Goal: Information Seeking & Learning: Learn about a topic

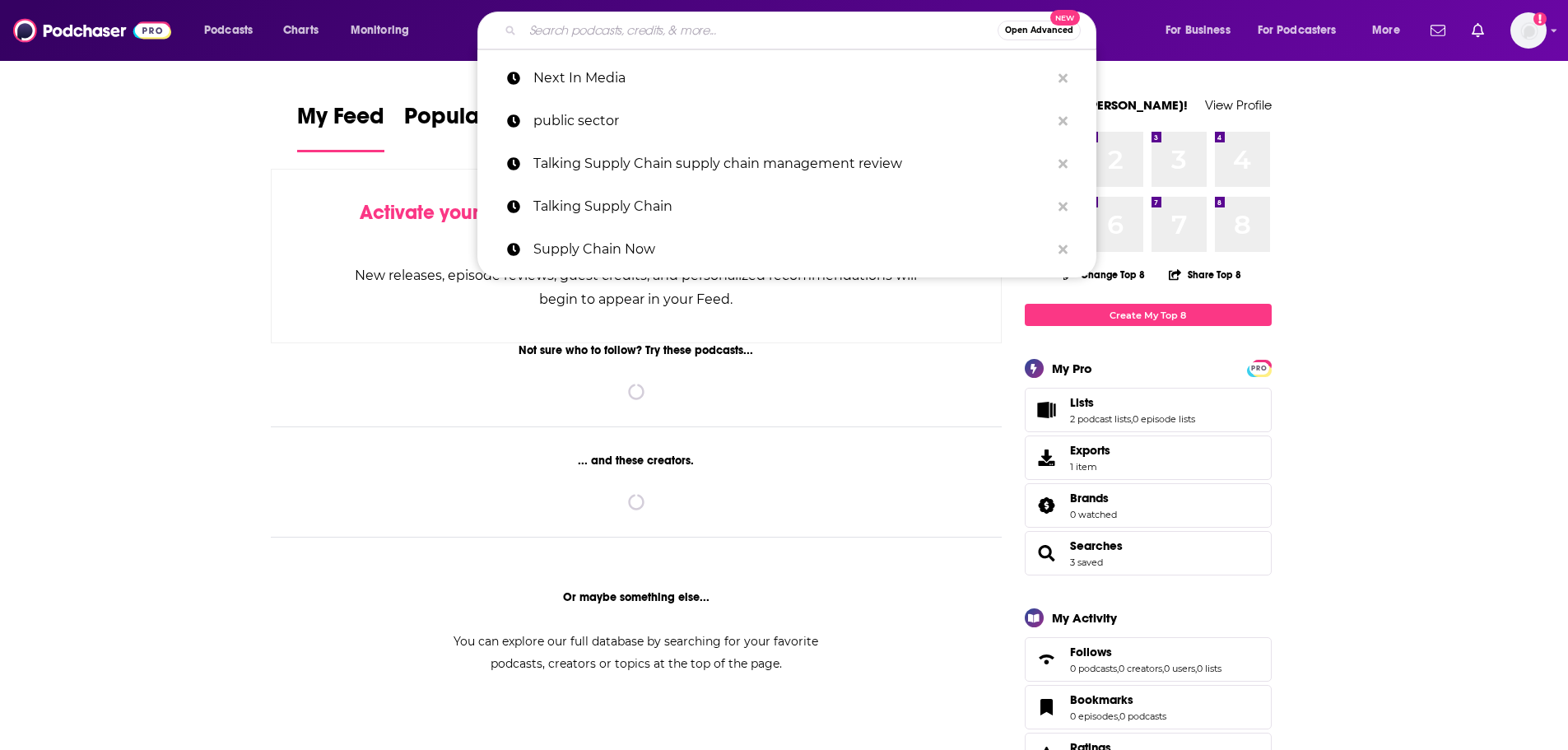
click at [569, 33] on input "Search podcasts, credits, & more..." at bounding box center [760, 30] width 475 height 26
paste input "he Alternative Investor Podcast:"
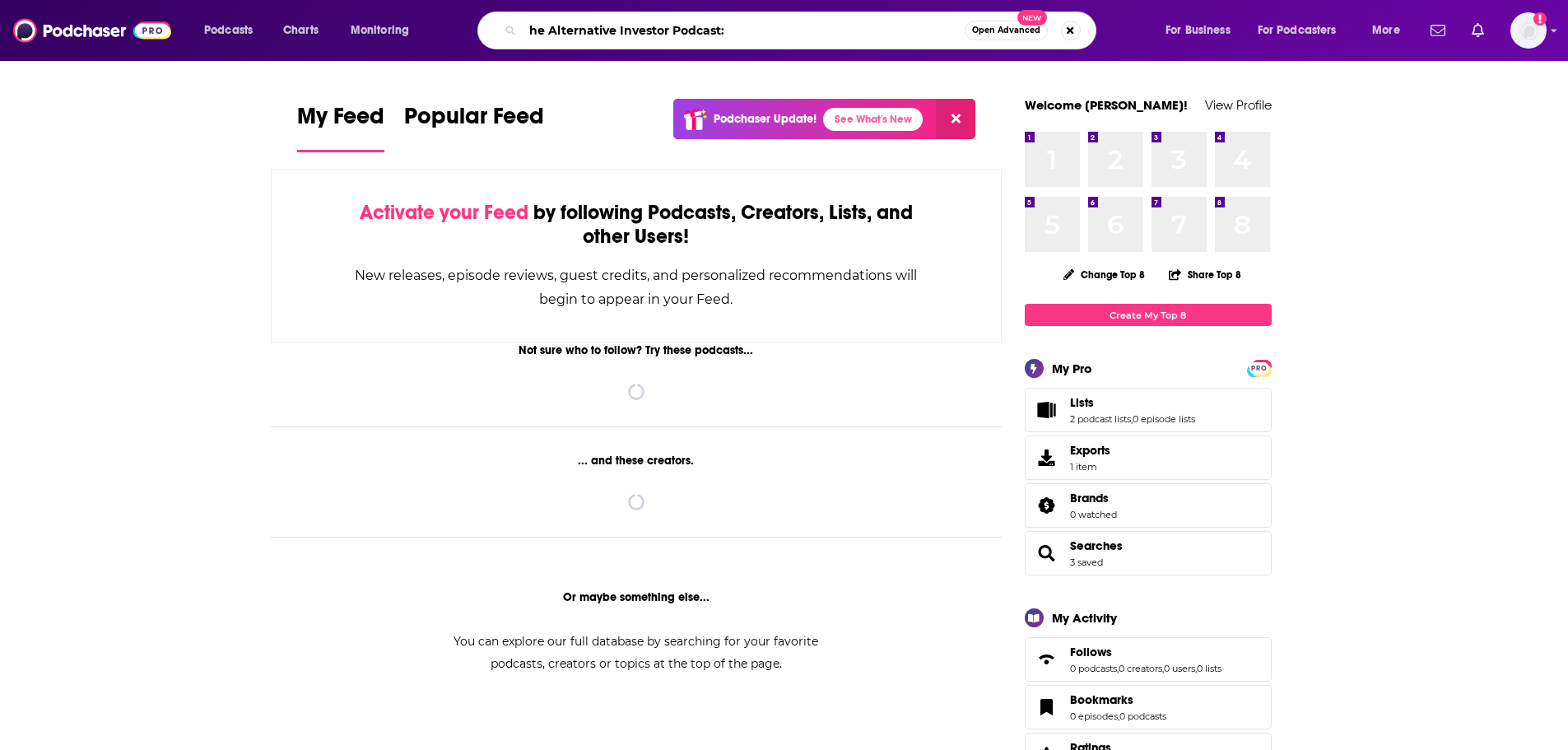
click at [530, 32] on input "he Alternative Investor Podcast:" at bounding box center [744, 30] width 442 height 26
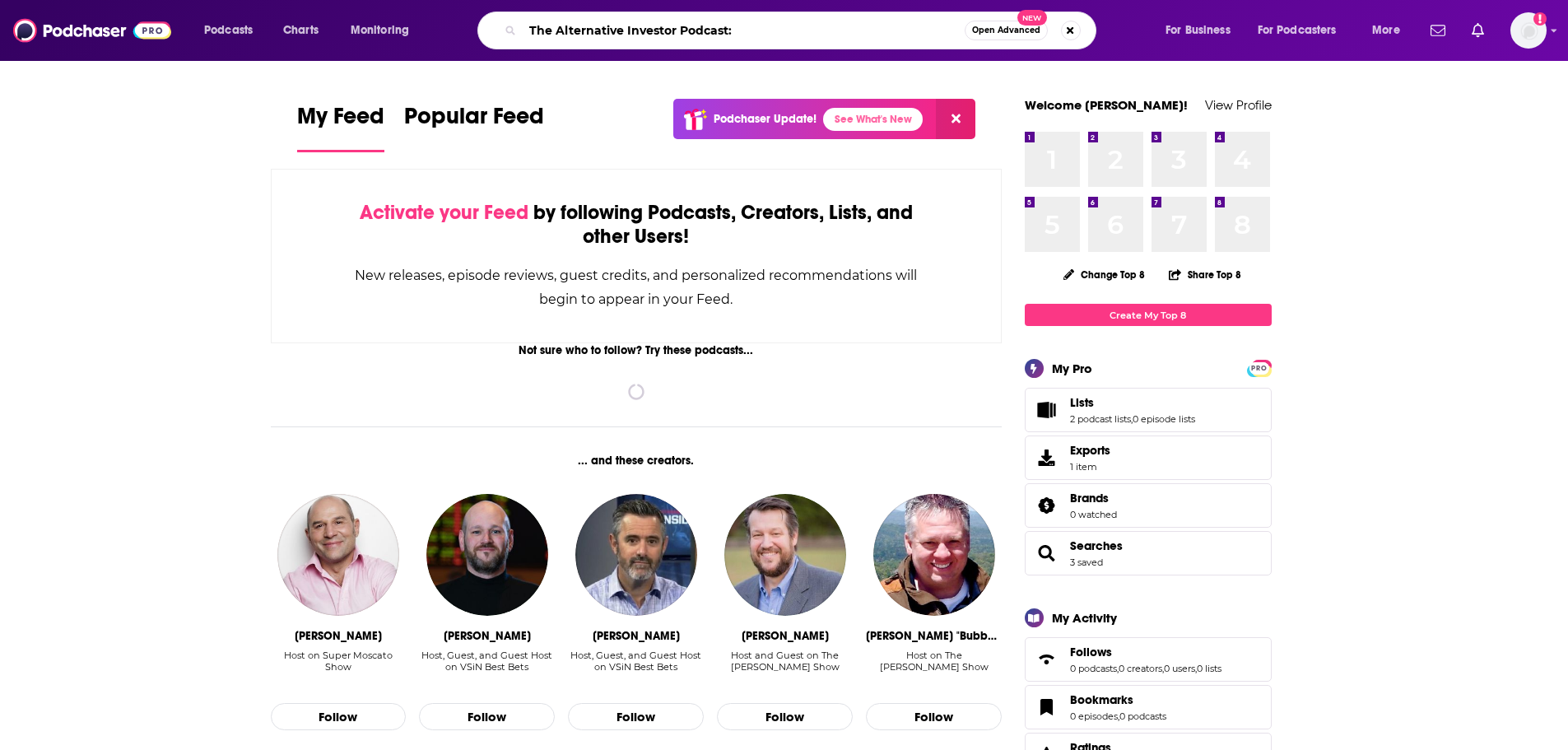
type input "The Alternative Investor Podcast:"
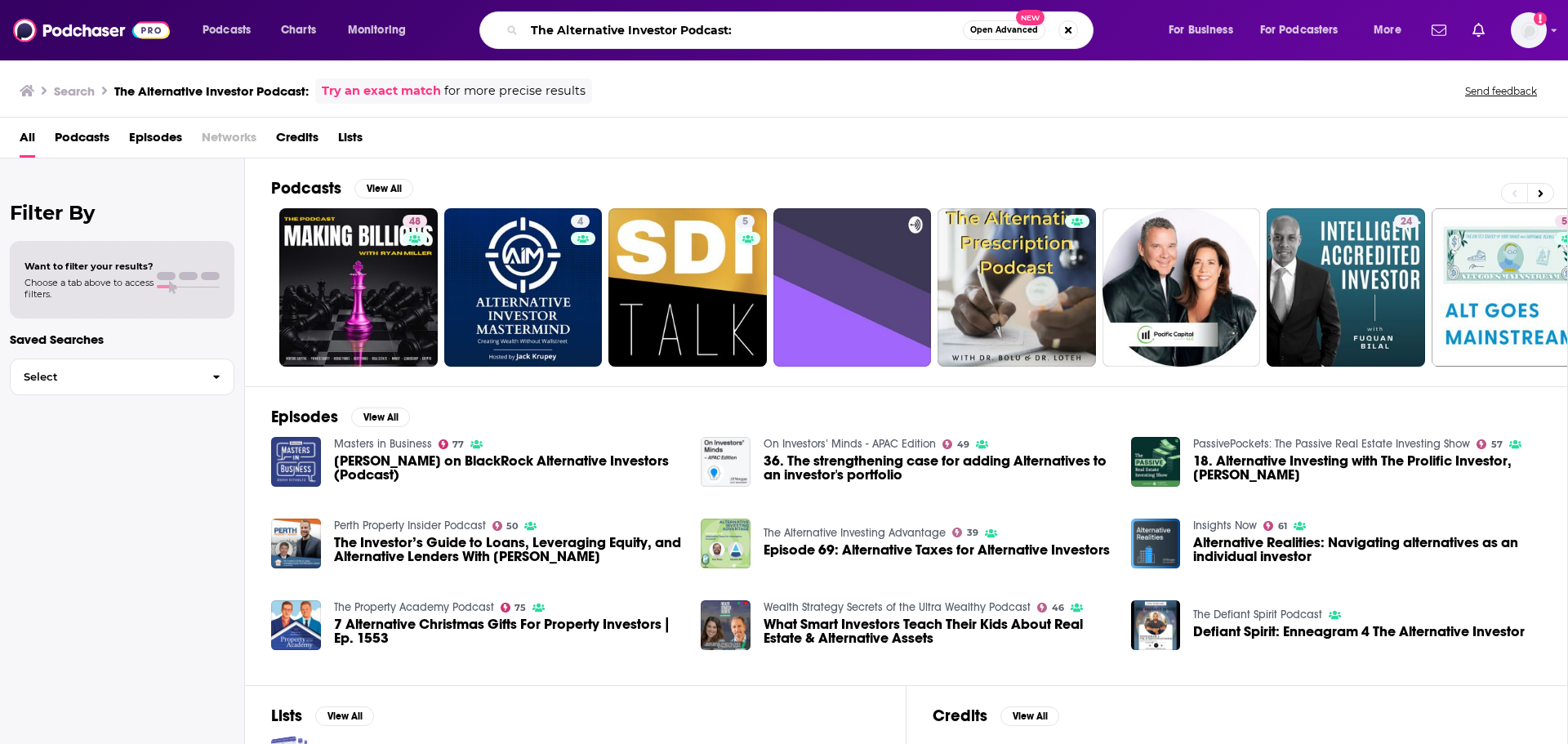
click at [752, 35] on input "The Alternative Investor Podcast:" at bounding box center [744, 30] width 439 height 26
click at [997, 28] on span "Open Advanced" at bounding box center [1004, 30] width 68 height 8
click at [202, 77] on div "Search The Alternative Investor Podcast: Try an exact match for more precise re…" at bounding box center [784, 89] width 1568 height 59
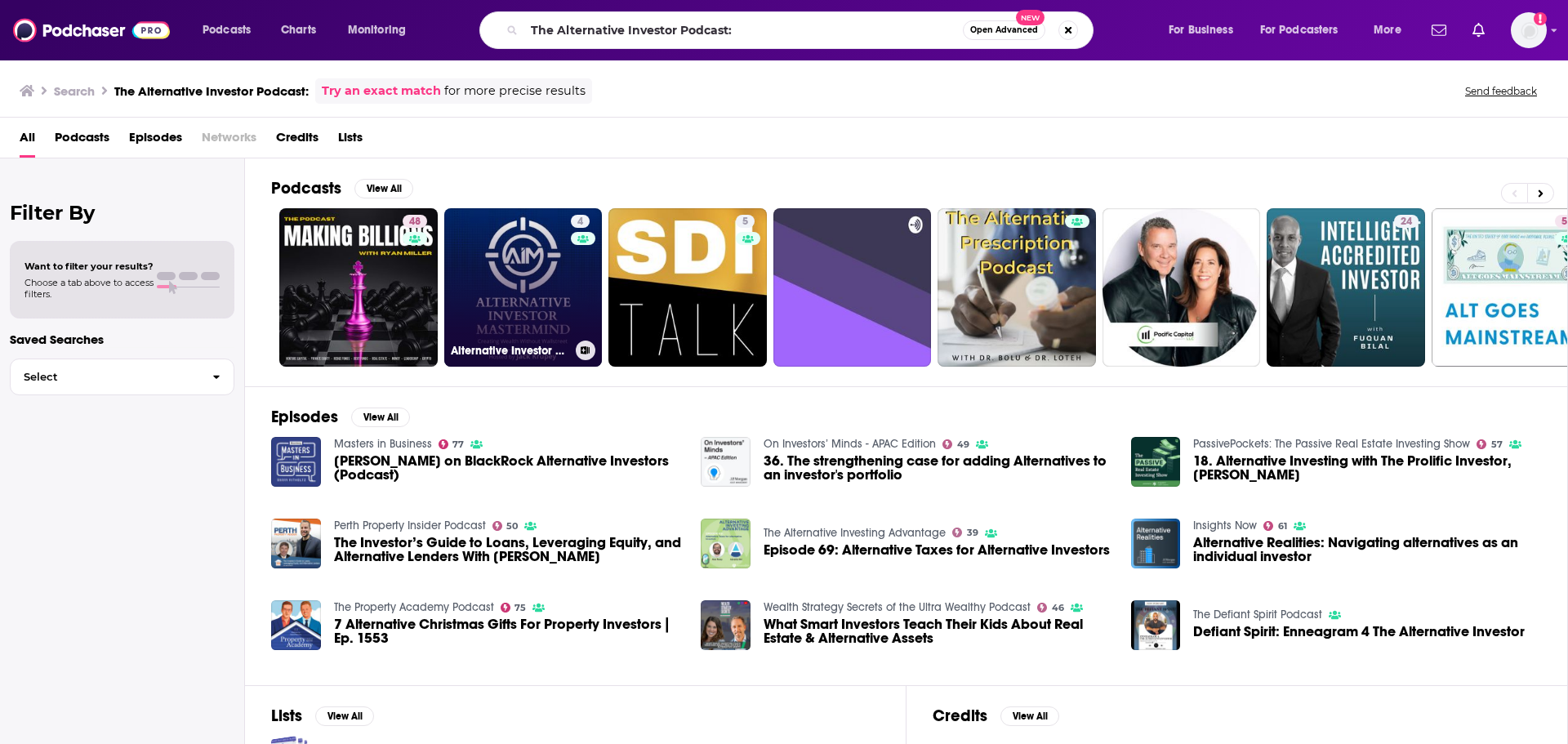
click at [557, 312] on link "4 Alternative Investor Mastermind" at bounding box center [524, 288] width 159 height 159
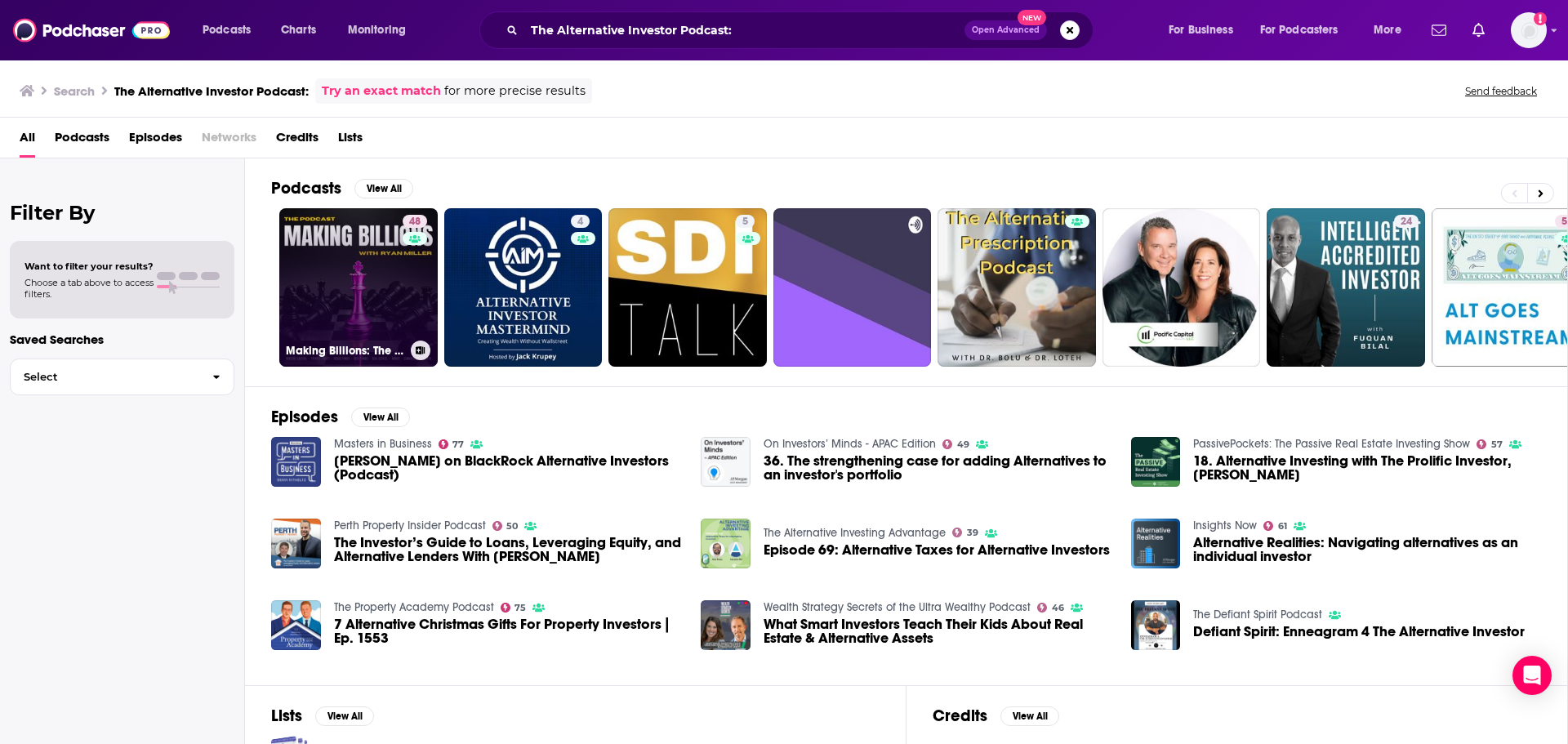
click at [352, 283] on link "48 Making Billions: The Private Equity Podcast for Fund Managers, Alternative A…" at bounding box center [359, 288] width 159 height 159
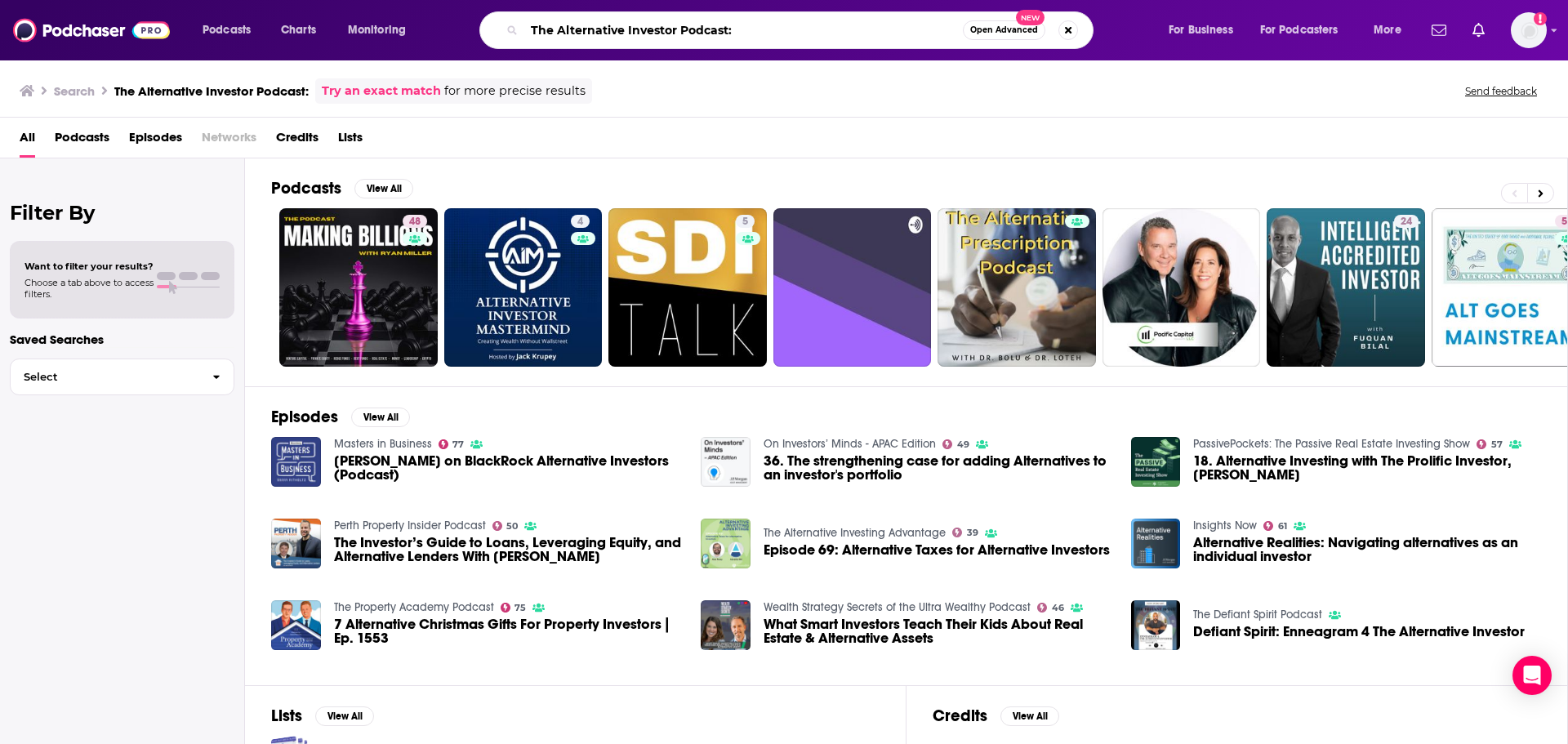
drag, startPoint x: 746, startPoint y: 33, endPoint x: 675, endPoint y: 27, distance: 71.3
click at [675, 27] on input "The Alternative Investor Podcast:" at bounding box center [744, 30] width 439 height 26
type input "The Alternative Investor"
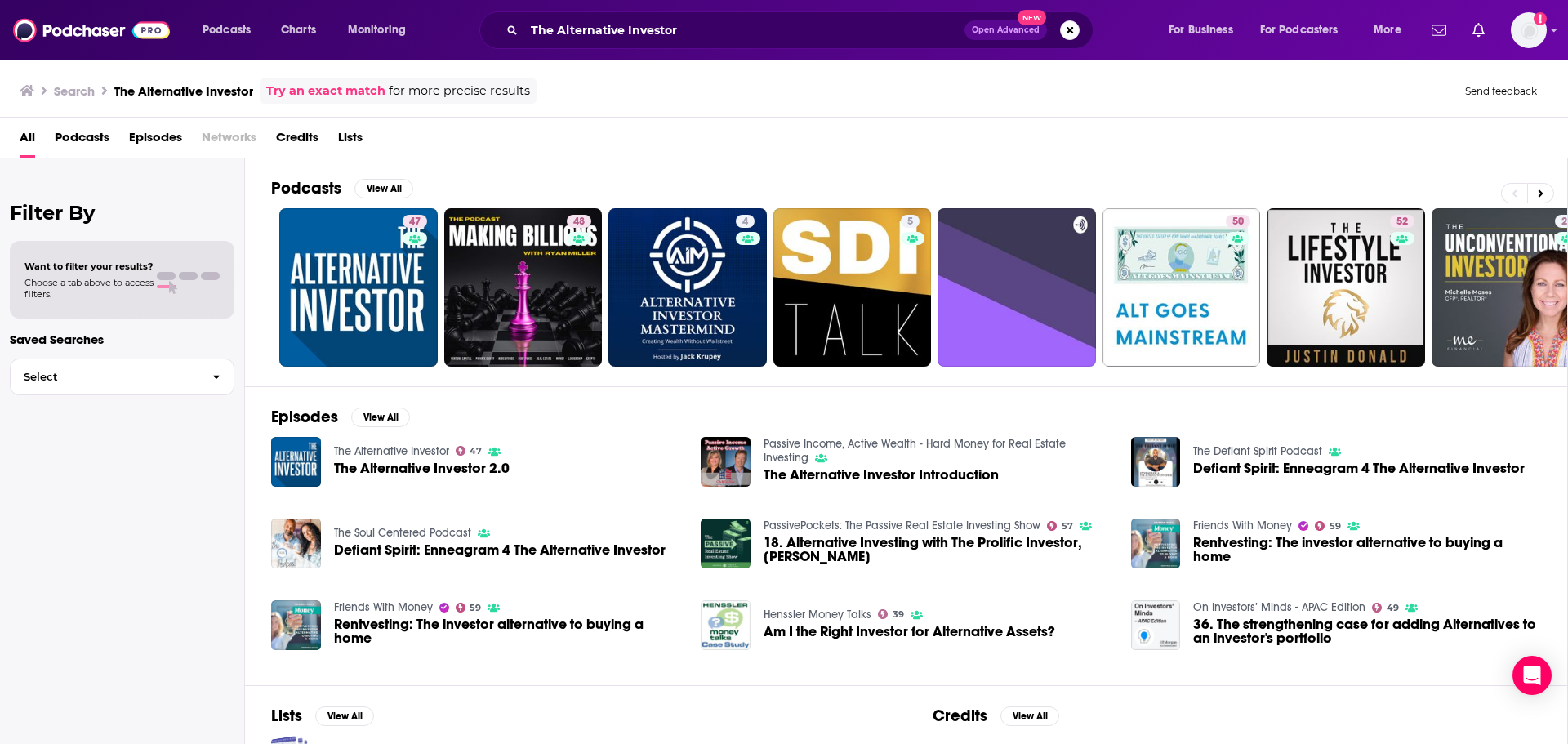
drag, startPoint x: 377, startPoint y: 477, endPoint x: 344, endPoint y: 454, distance: 40.2
click at [377, 476] on div "The Alternative Investor 2.0" at bounding box center [422, 471] width 176 height 19
click at [311, 454] on img "The Alternative Investor 2.0" at bounding box center [296, 462] width 50 height 50
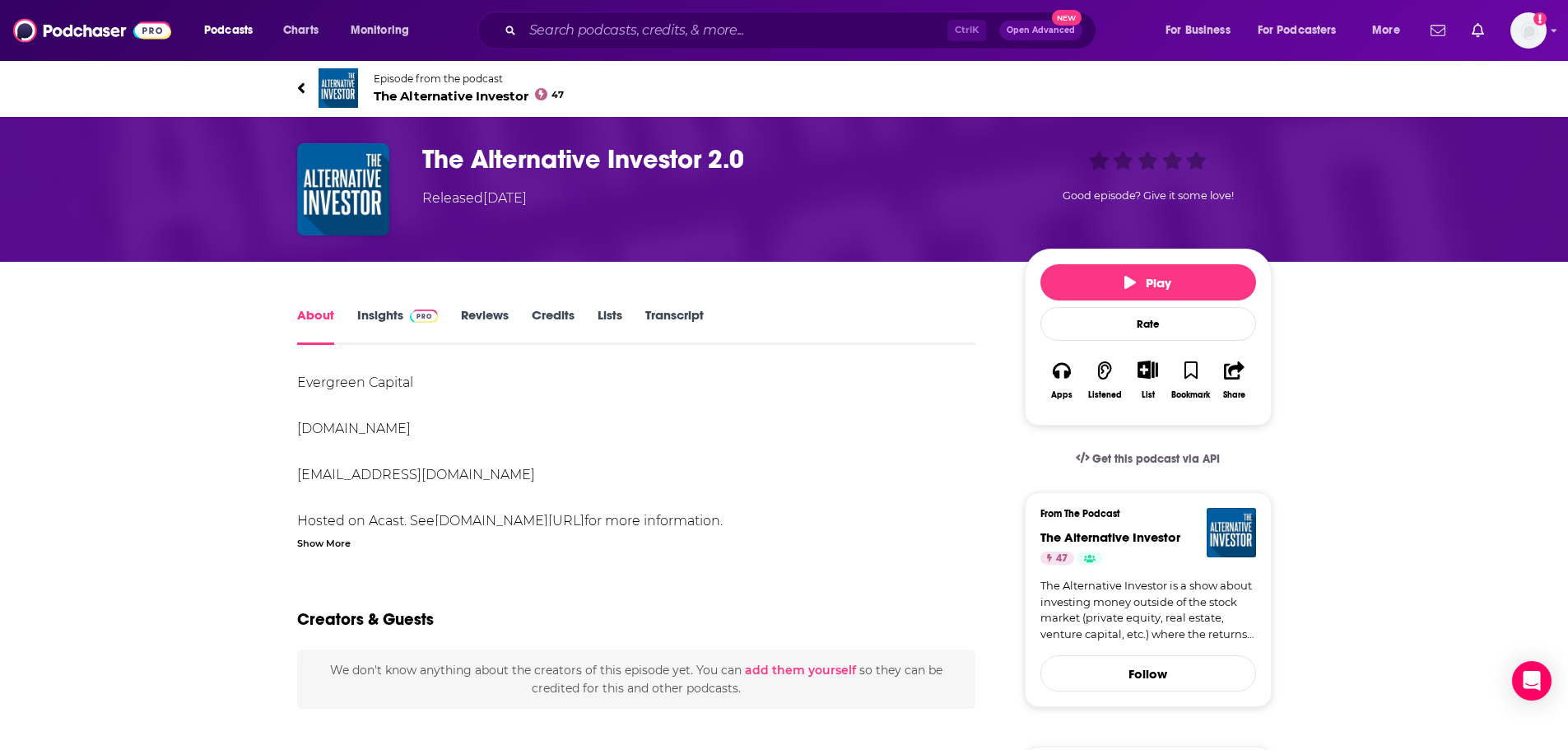
click at [385, 318] on link "Insights" at bounding box center [398, 326] width 82 height 38
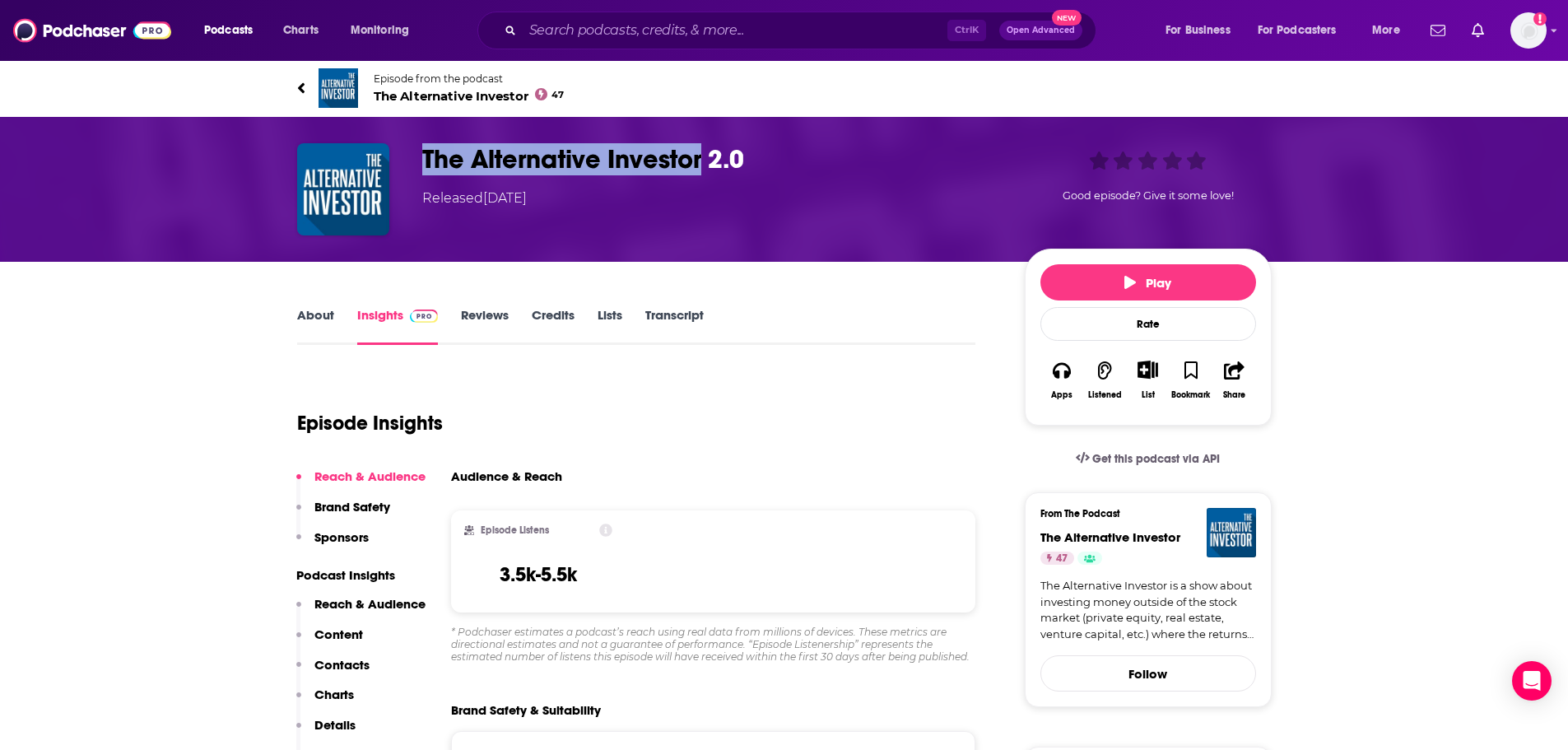
drag, startPoint x: 425, startPoint y: 155, endPoint x: 698, endPoint y: 158, distance: 273.0
click at [698, 158] on h3 "The Alternative Investor 2.0" at bounding box center [710, 159] width 576 height 32
copy h3 "The Alternative Investor"
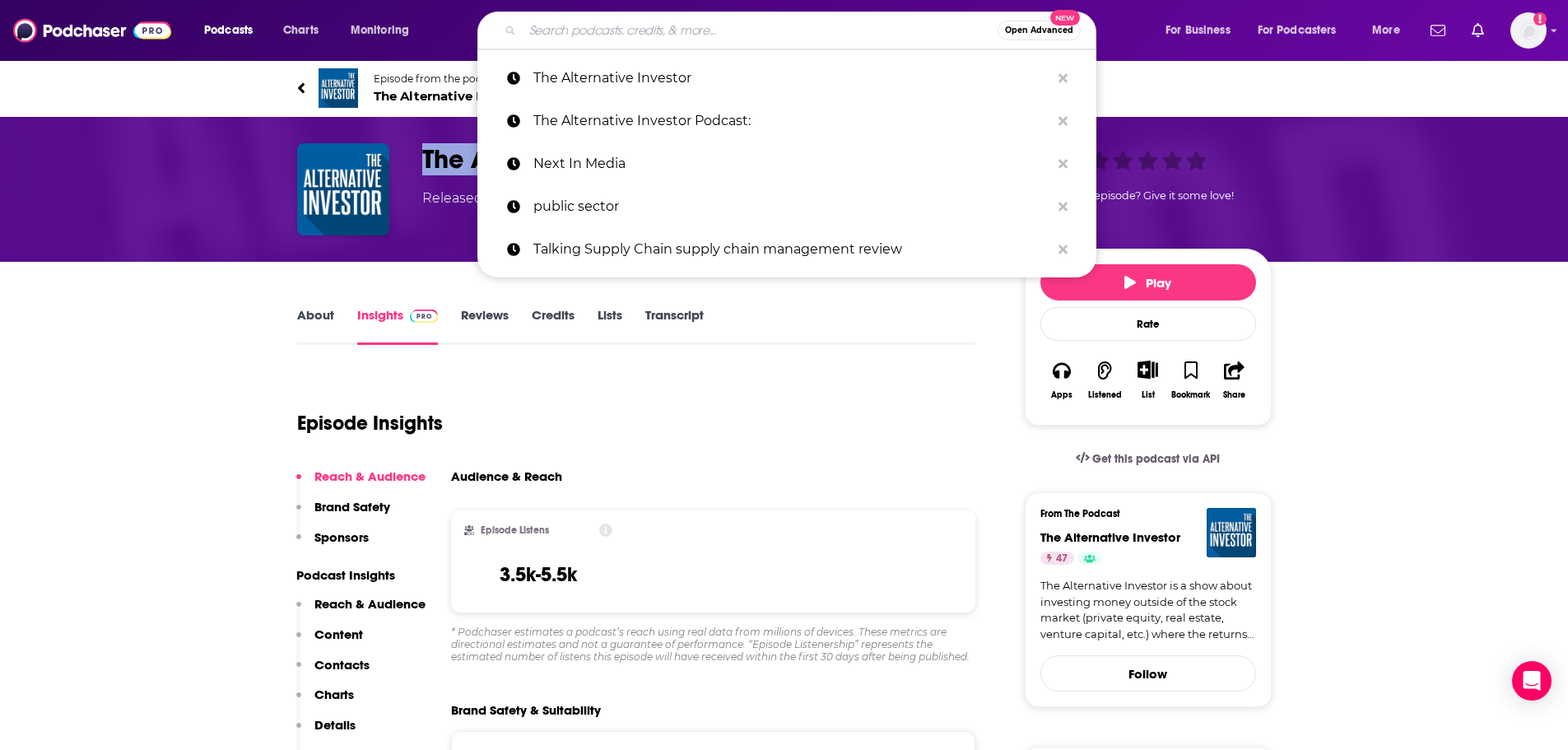
click at [767, 27] on input "Search podcasts, credits, & more..." at bounding box center [760, 30] width 475 height 26
paste input "Advsiorpeda"
type input "Advsiorpeda"
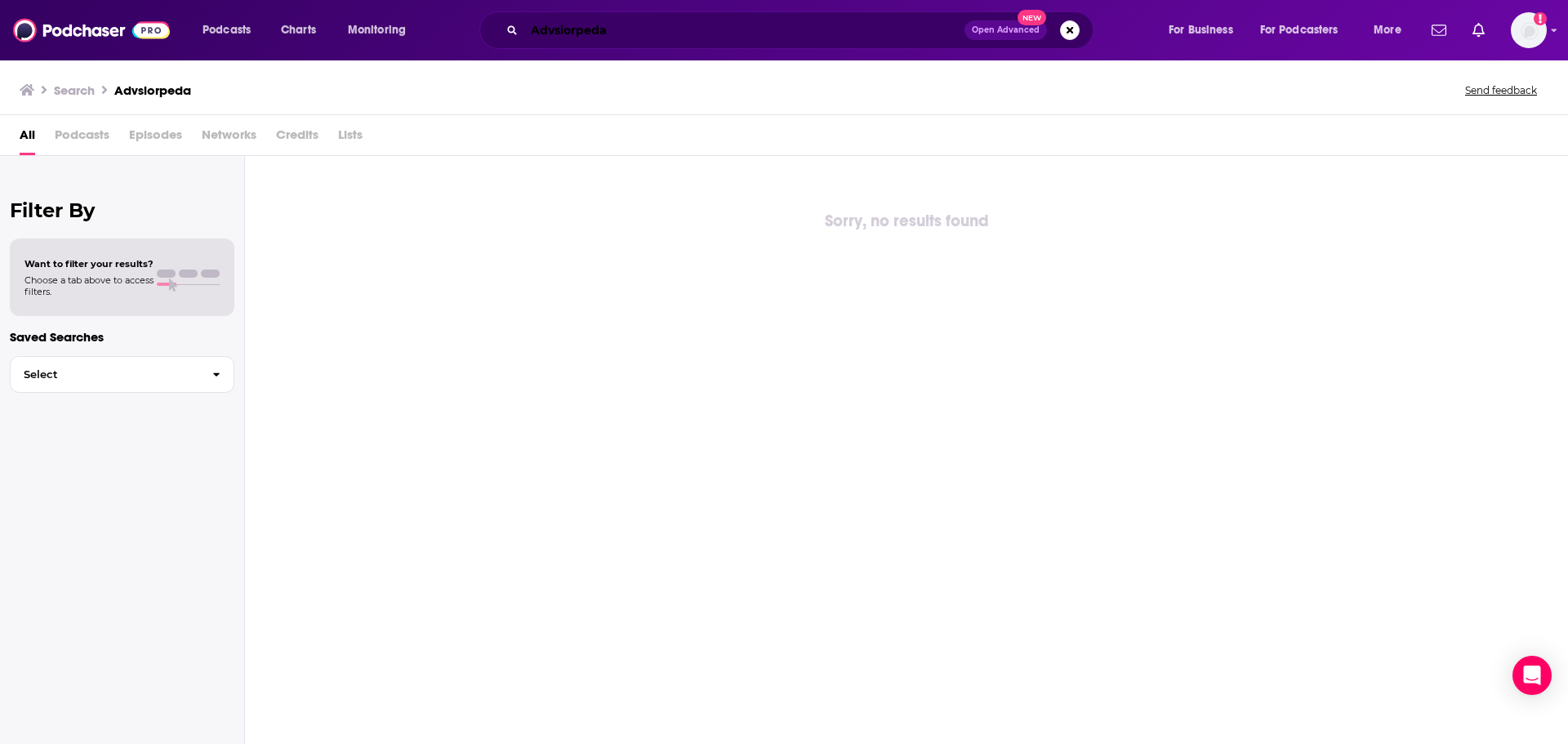
click at [801, 17] on input "Advsiorpeda" at bounding box center [744, 30] width 440 height 26
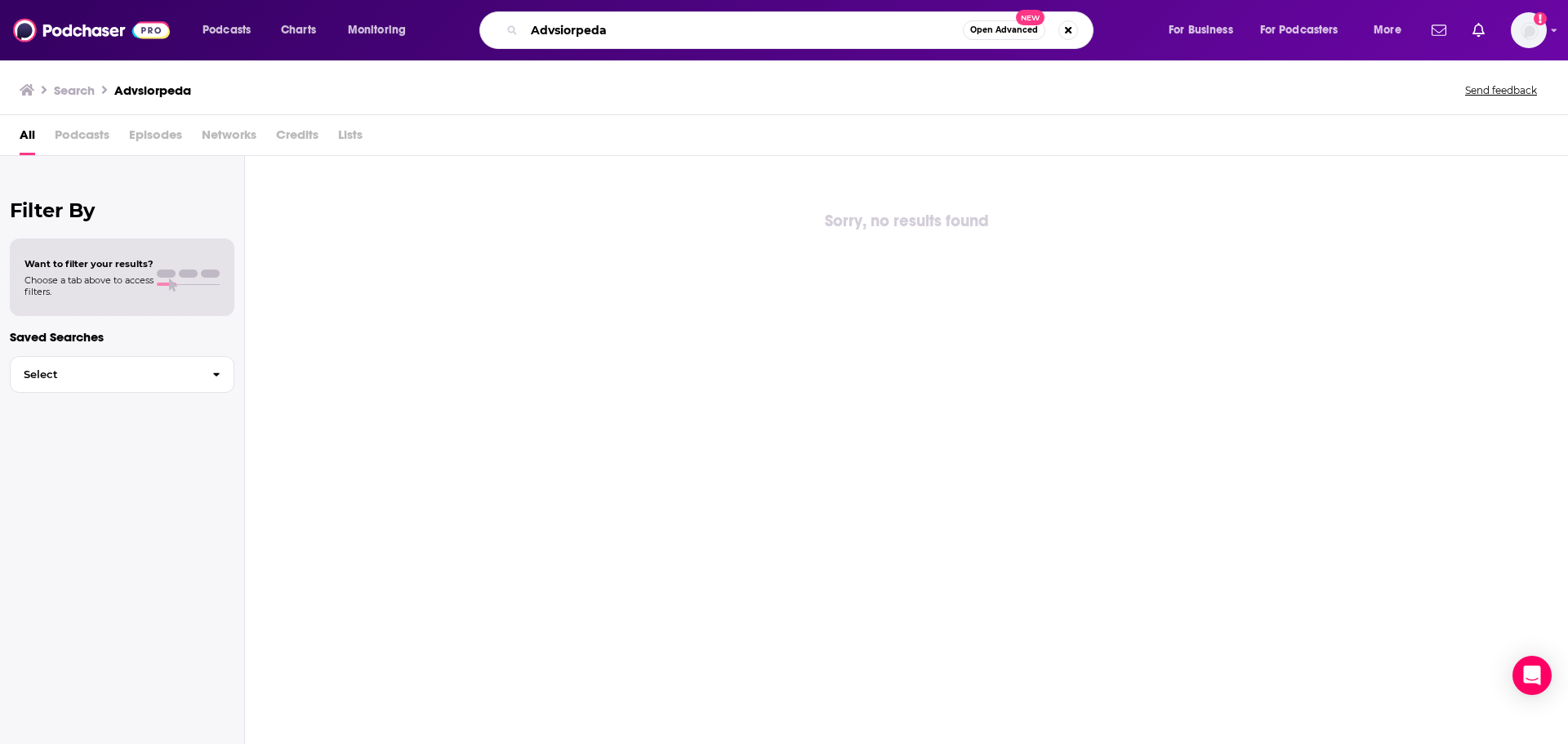
click at [801, 17] on input "Advsiorpeda" at bounding box center [744, 30] width 439 height 26
click at [648, 36] on input "Advsiorpeda" at bounding box center [744, 30] width 439 height 26
click at [646, 35] on input "Advsiorpeda" at bounding box center [744, 30] width 439 height 26
click at [630, 169] on div "Sorry, no results found" at bounding box center [906, 451] width 1323 height 589
drag, startPoint x: 612, startPoint y: 30, endPoint x: 298, endPoint y: 13, distance: 314.5
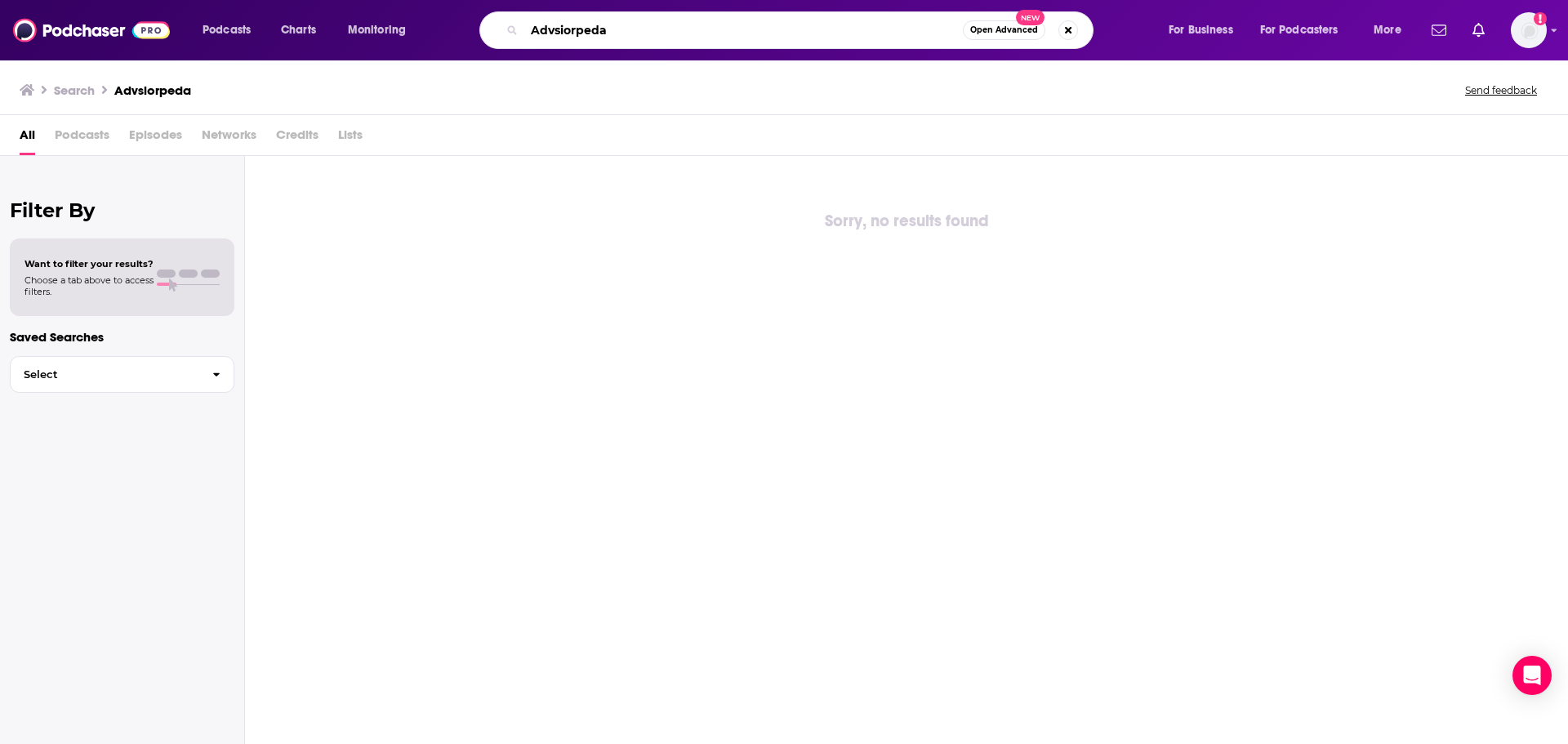
click at [273, 0] on html "Podcasts Charts Monitoring Advsiorpeda Open Advanced New For Business For Podca…" at bounding box center [784, 372] width 1568 height 744
paste input "What Does It Mean?"
type input "What Does It Mean?"
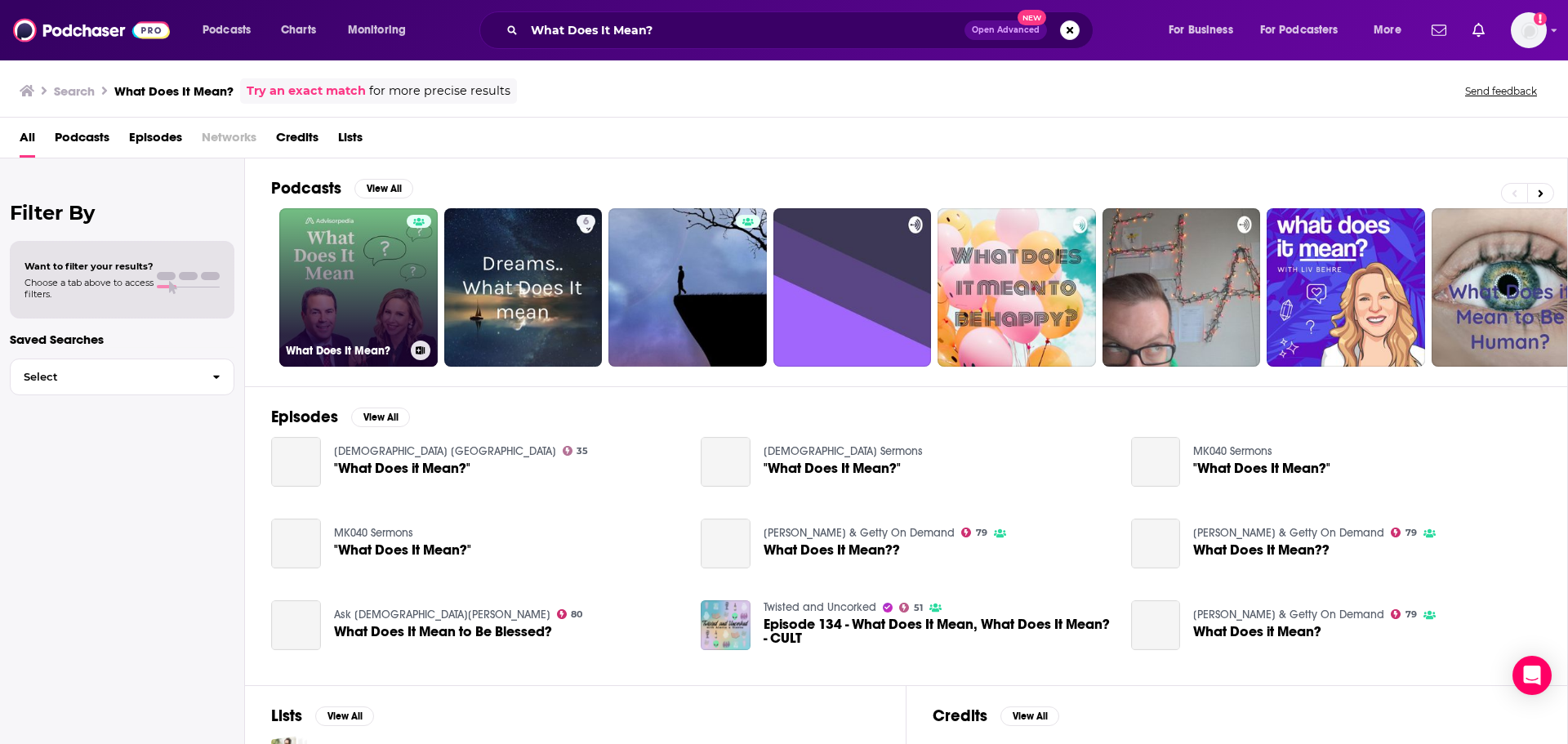
click at [365, 231] on link "What Does It Mean?" at bounding box center [359, 288] width 159 height 159
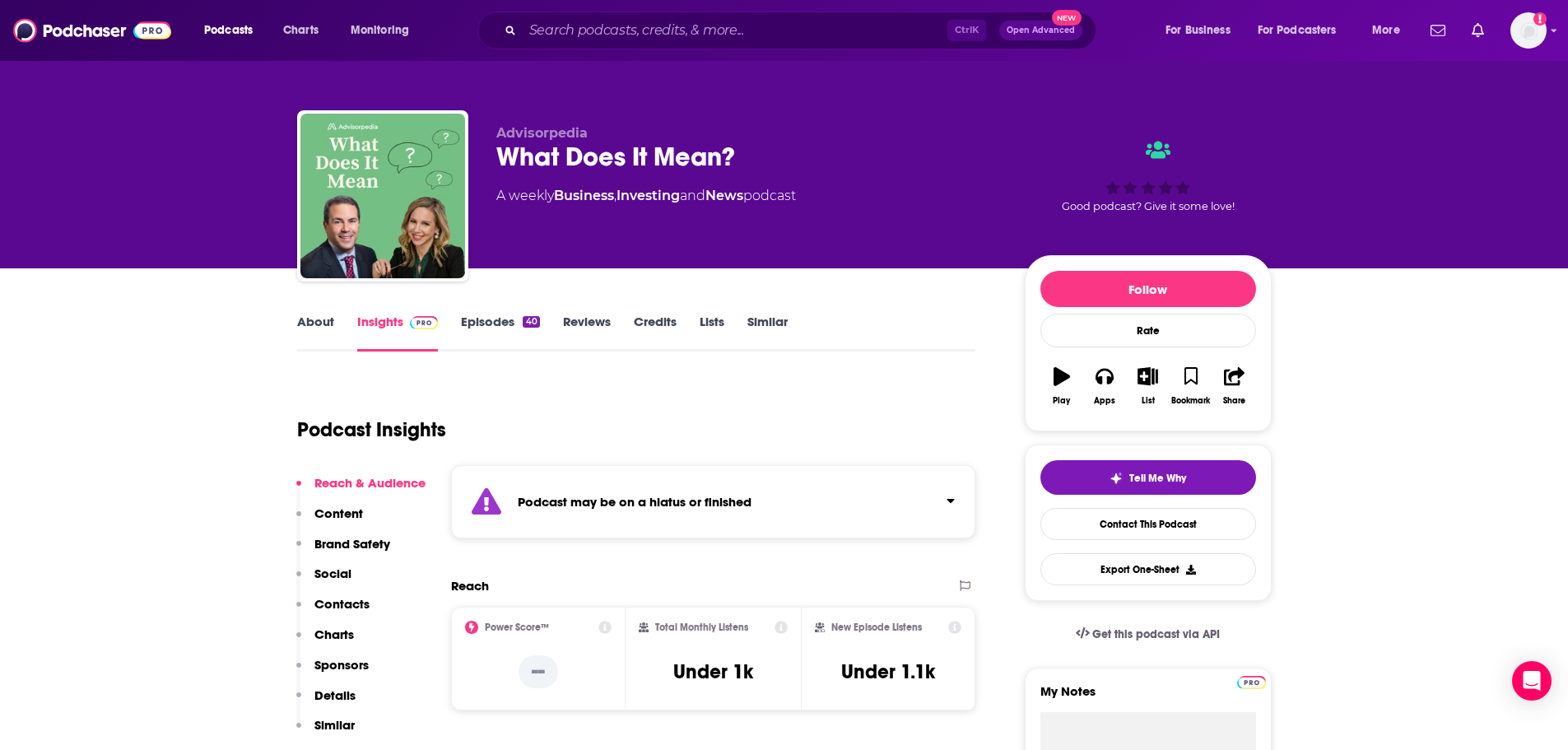
click at [671, 45] on div "Ctrl K Open Advanced New" at bounding box center [787, 31] width 619 height 38
click at [672, 38] on input "Search podcasts, credits, & more..." at bounding box center [734, 30] width 425 height 26
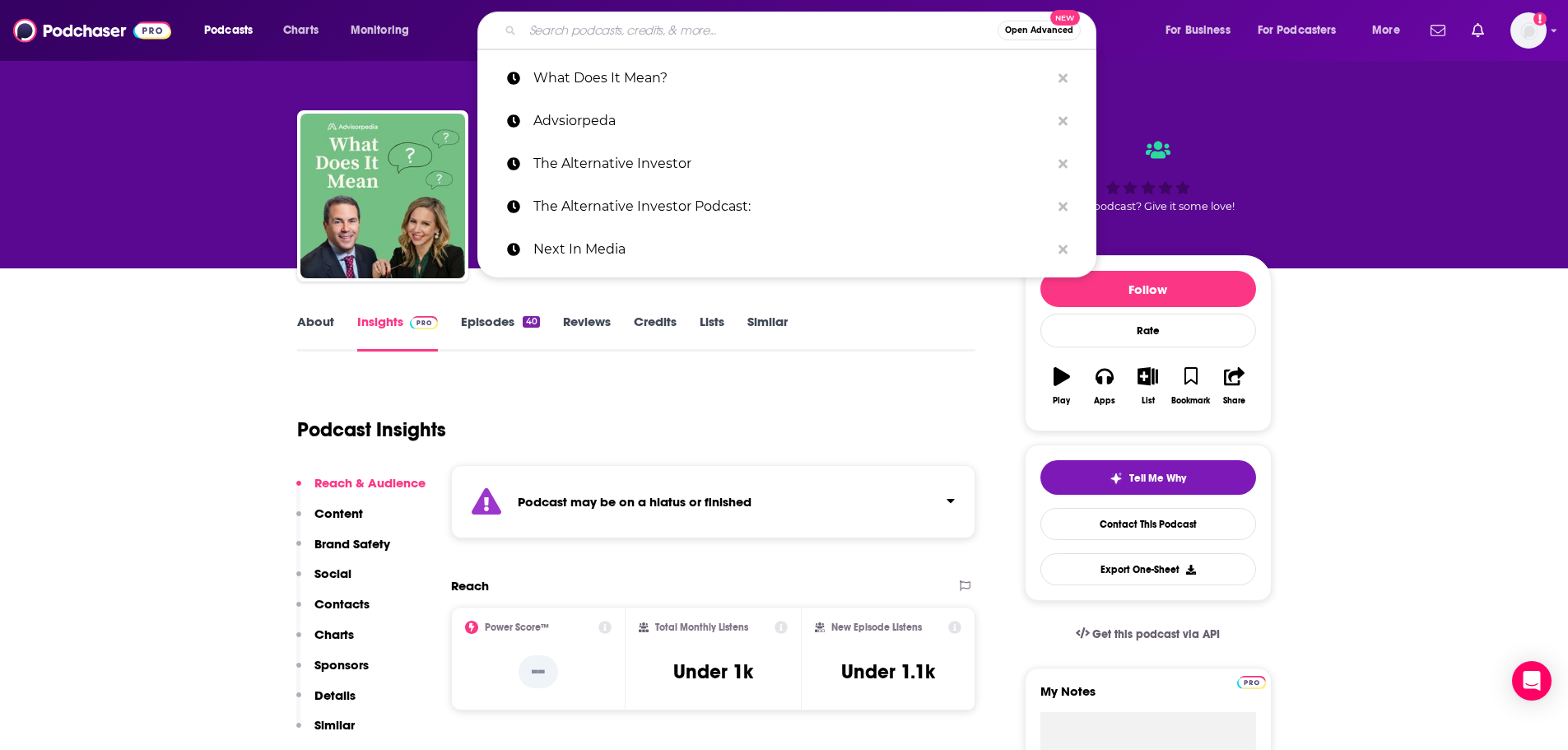
paste input "The Indicator from Planet Money"
type input "The Indicator from Planet Money"
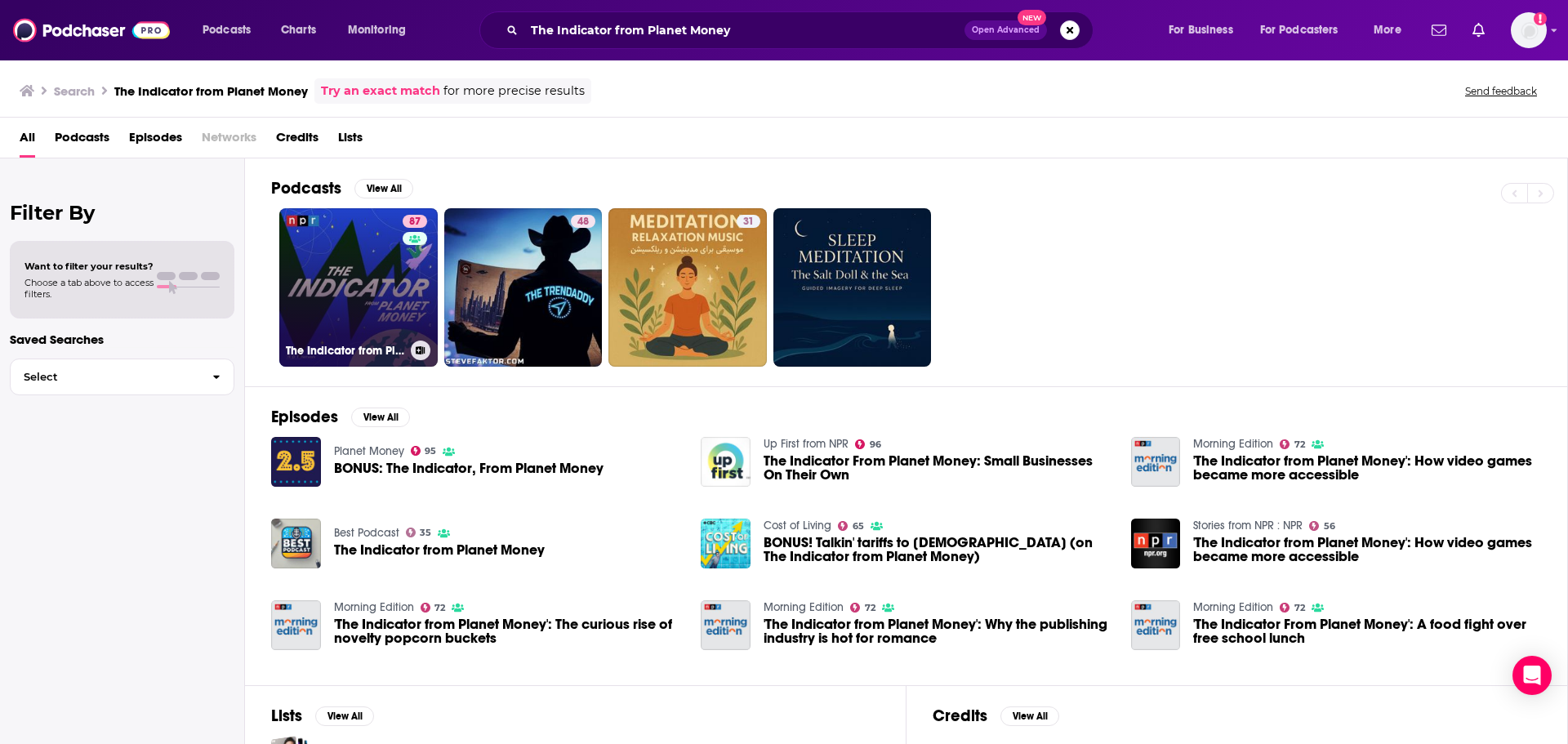
click at [404, 310] on div "87" at bounding box center [417, 277] width 29 height 126
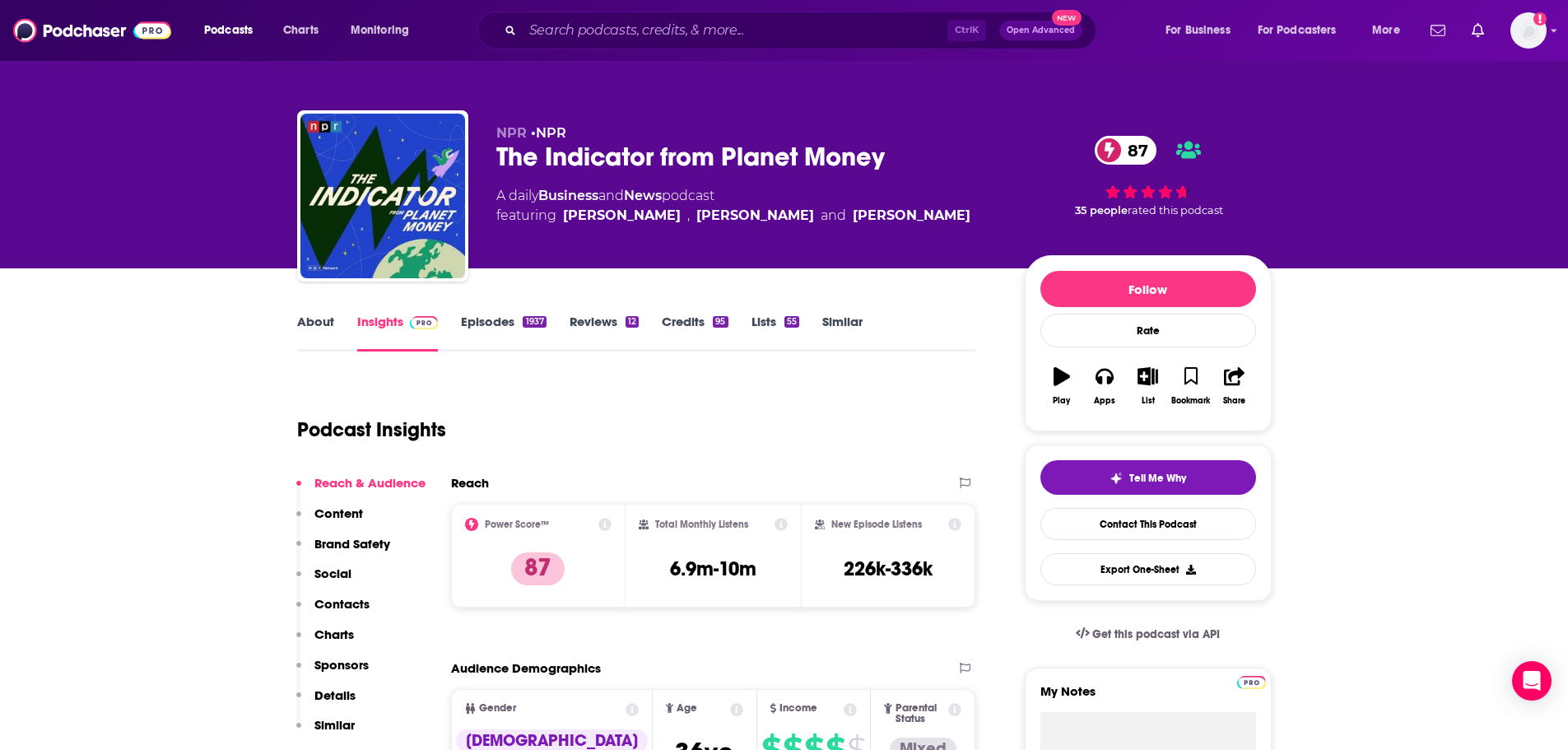
click at [839, 329] on link "Similar" at bounding box center [841, 333] width 40 height 38
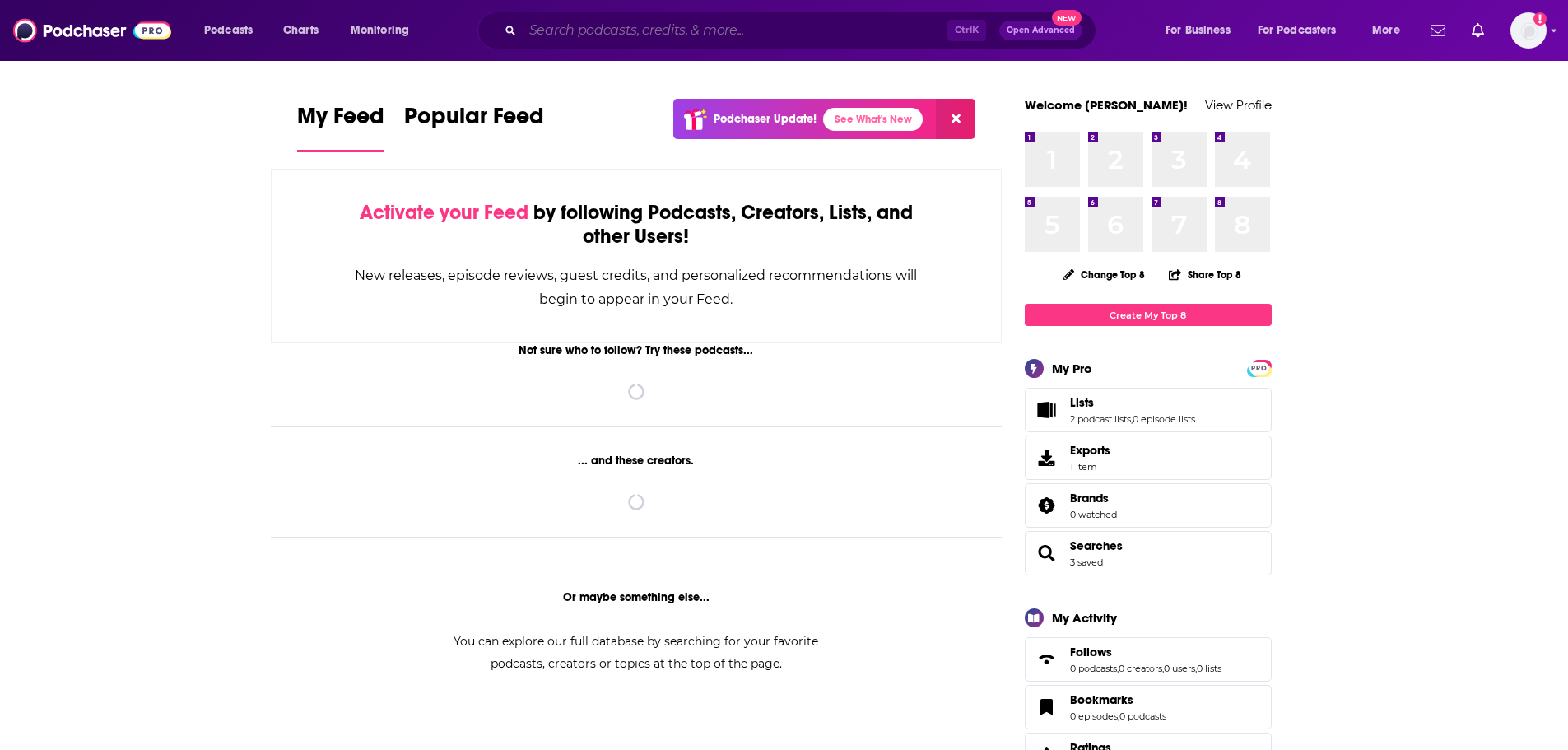
click at [546, 39] on input "Search podcasts, credits, & more..." at bounding box center [734, 30] width 425 height 26
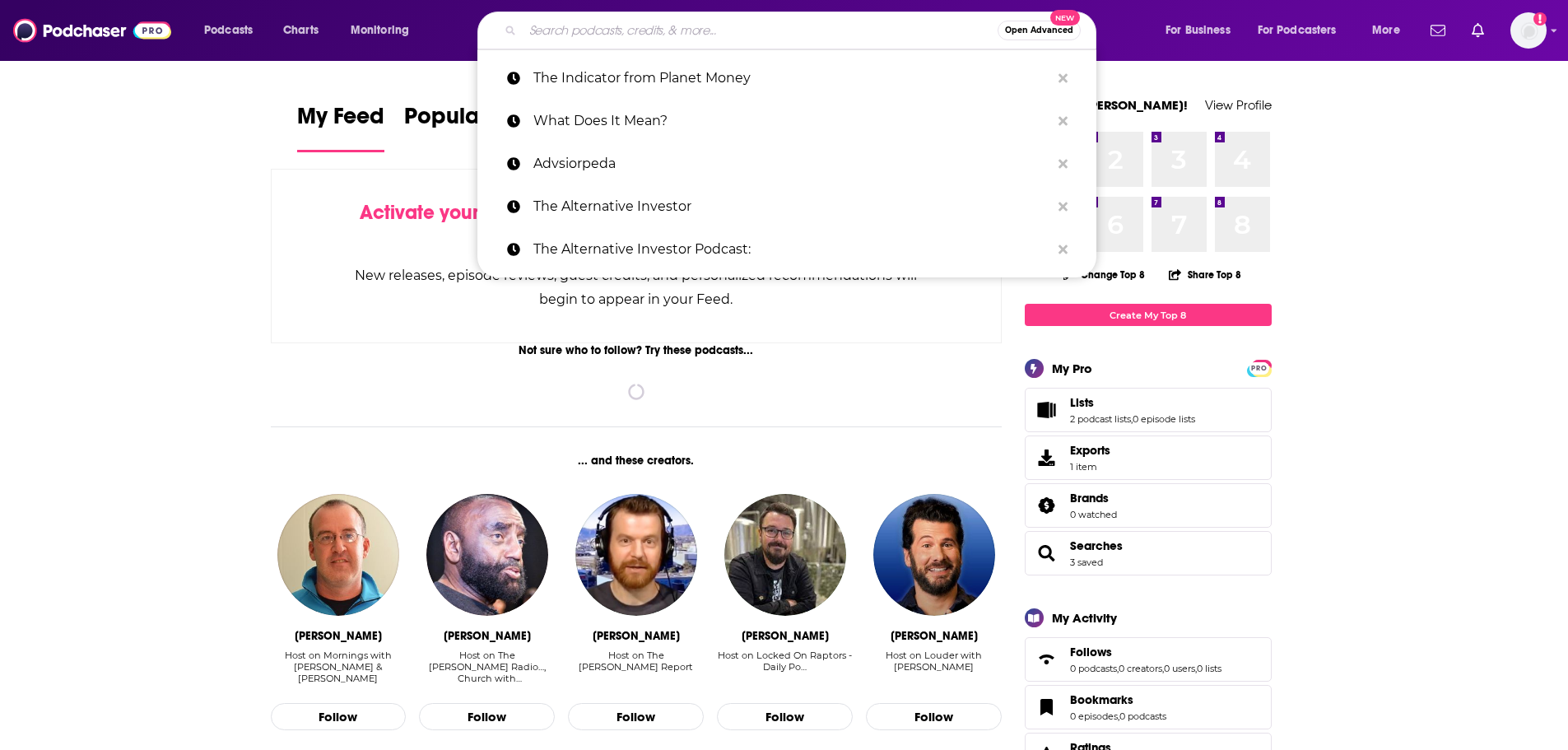
paste input "Invest Like the Best"
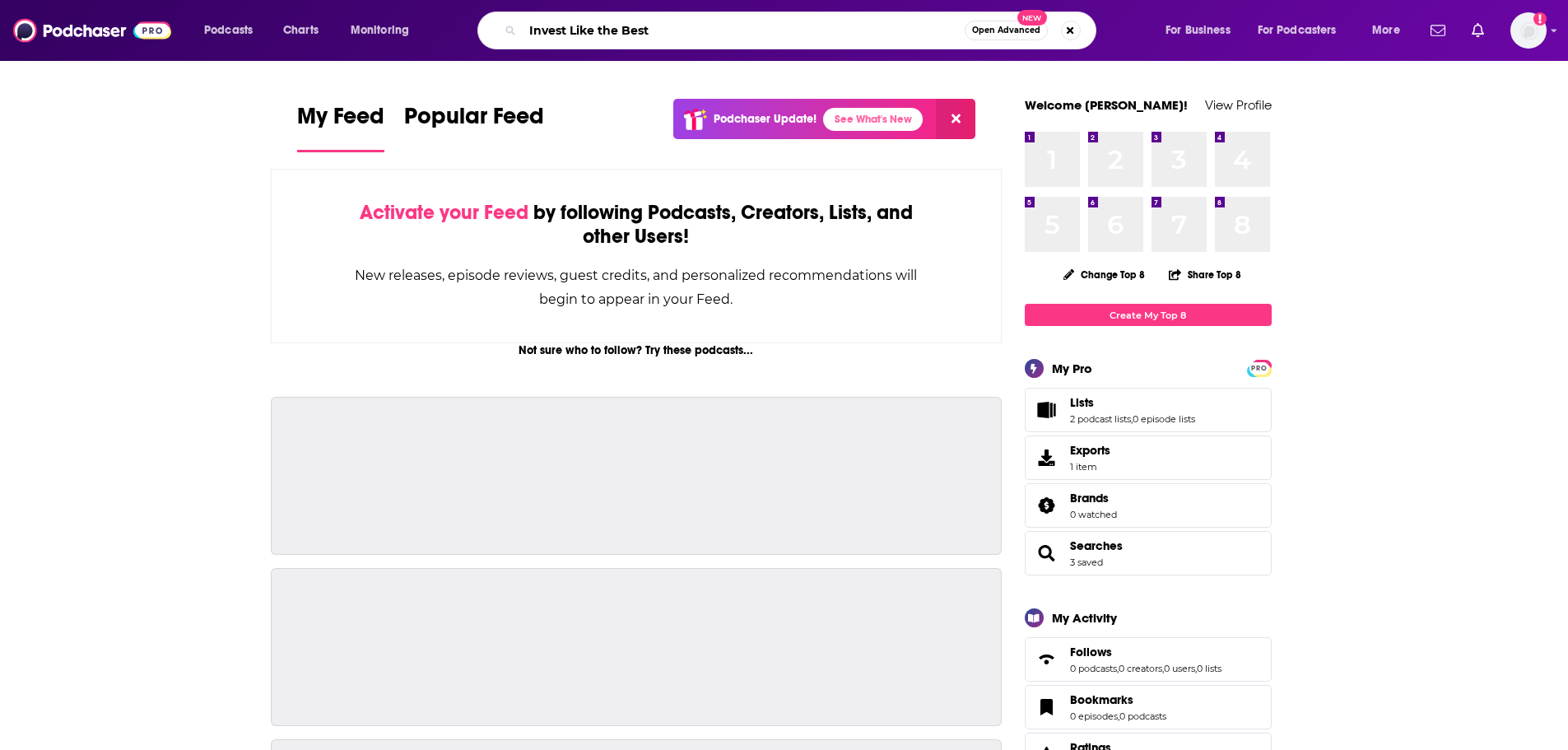
type input "Invest Like the Best"
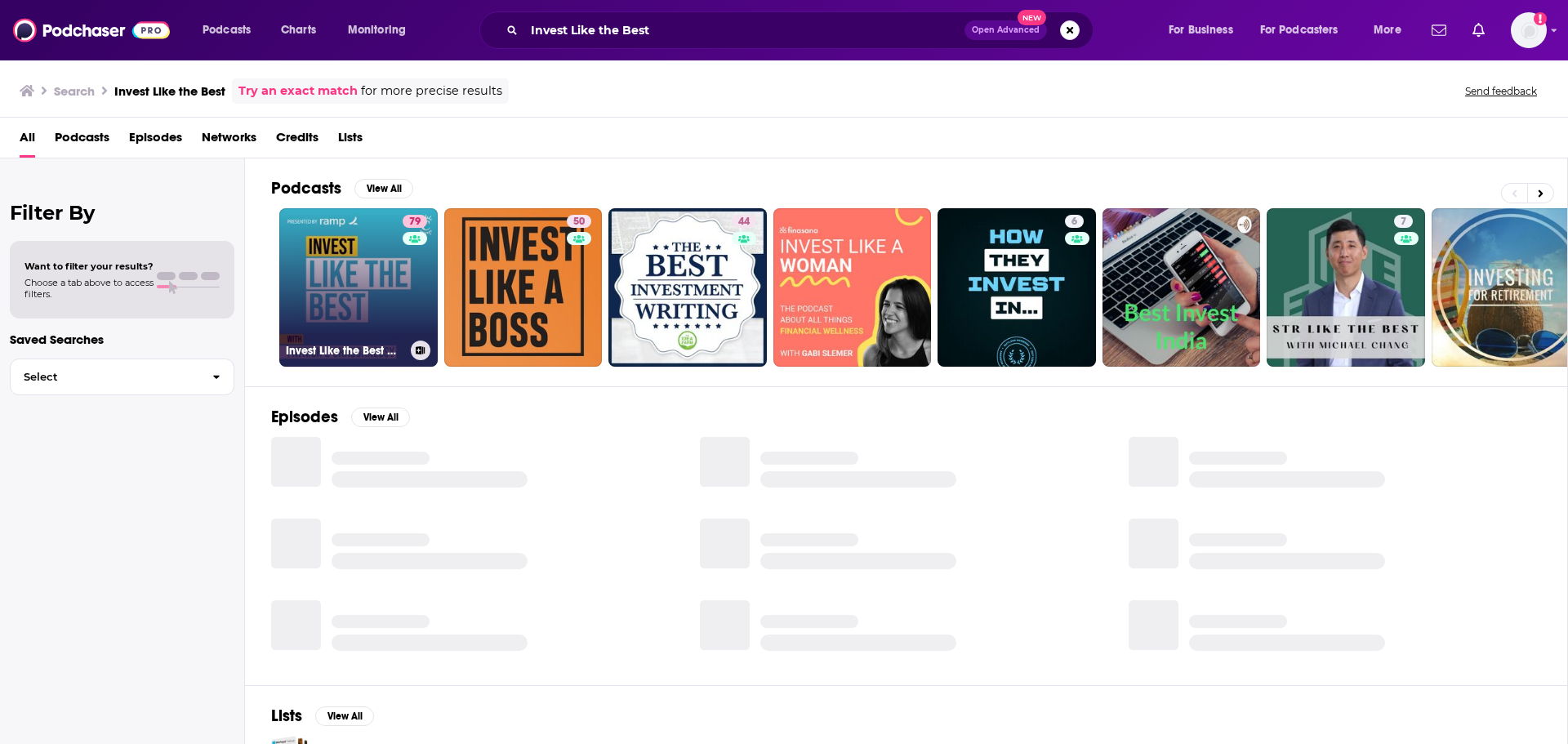
click at [341, 286] on link "79 Invest Like the Best with [PERSON_NAME]" at bounding box center [359, 288] width 159 height 159
